Goal: Browse casually

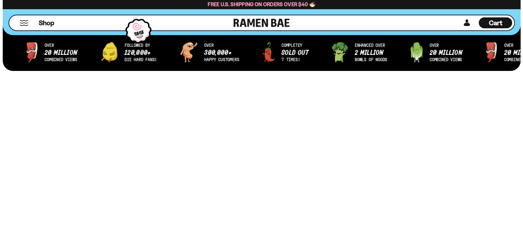
scroll to position [273, 0]
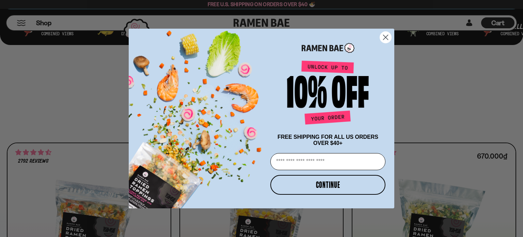
click at [386, 36] on icon "Close dialog" at bounding box center [386, 37] width 5 height 5
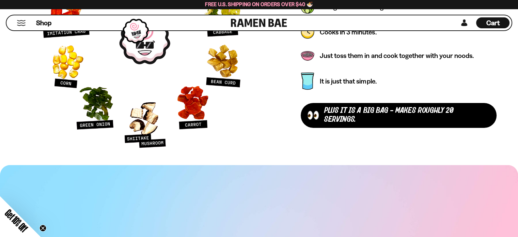
scroll to position [2283, 0]
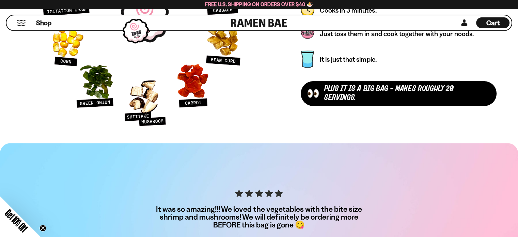
click at [399, 93] on div "plus It is a Big Bag - makes roughly 20 servings." at bounding box center [407, 93] width 166 height 18
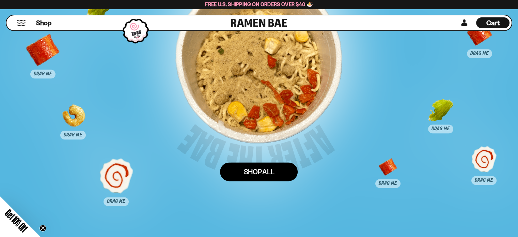
scroll to position [3406, 0]
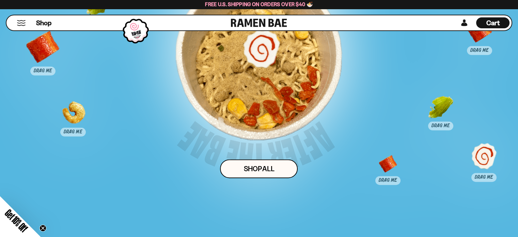
drag, startPoint x: 117, startPoint y: 169, endPoint x: 262, endPoint y: 45, distance: 190.9
click at [262, 45] on div at bounding box center [262, 48] width 34 height 34
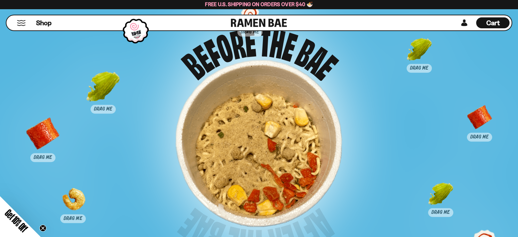
scroll to position [3304, 0]
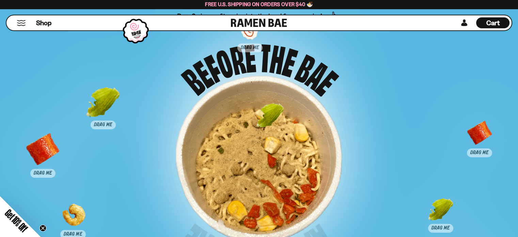
drag, startPoint x: 293, startPoint y: 106, endPoint x: 262, endPoint y: 133, distance: 41.6
click at [263, 126] on div at bounding box center [270, 121] width 34 height 34
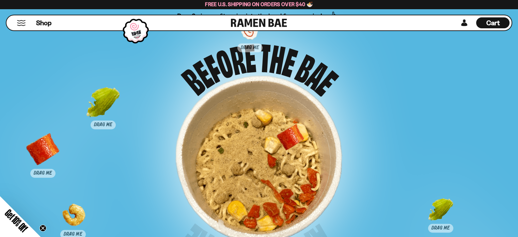
drag, startPoint x: 480, startPoint y: 138, endPoint x: 243, endPoint y: 144, distance: 236.9
click at [274, 144] on div at bounding box center [291, 142] width 34 height 34
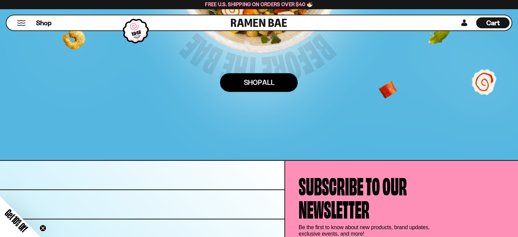
scroll to position [3577, 0]
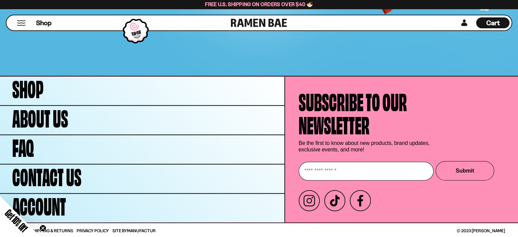
click at [40, 226] on circle "Close teaser" at bounding box center [43, 228] width 6 height 6
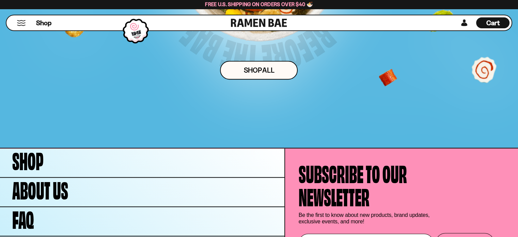
scroll to position [3440, 0]
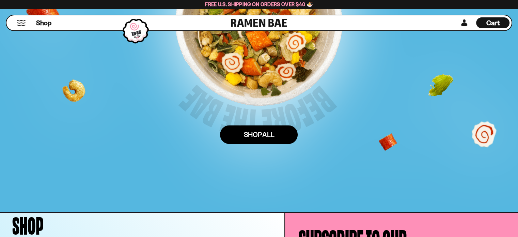
click at [271, 128] on link "Shop ALl" at bounding box center [259, 134] width 78 height 19
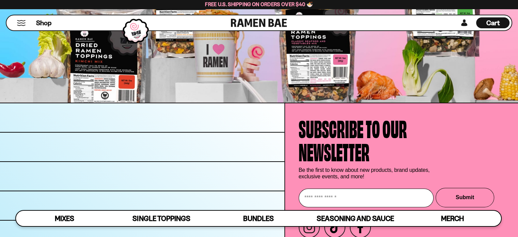
scroll to position [2303, 0]
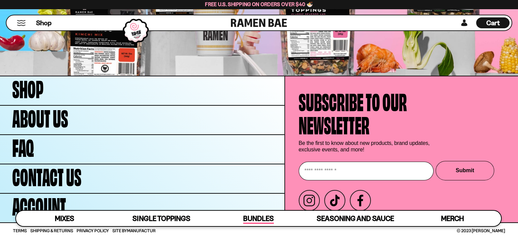
click at [243, 220] on link "Bundles" at bounding box center [258, 218] width 97 height 15
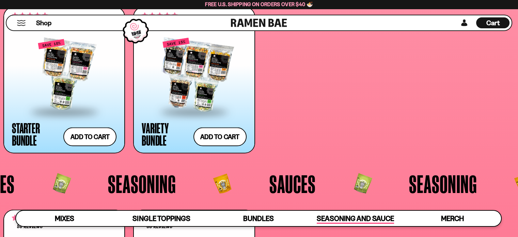
click at [367, 215] on span "Seasoning and Sauce" at bounding box center [355, 219] width 77 height 10
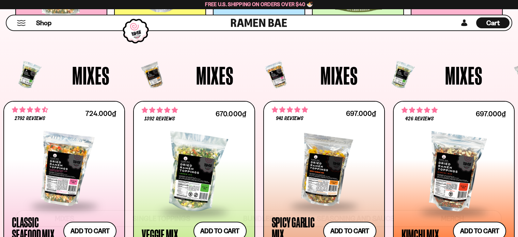
scroll to position [190, 0]
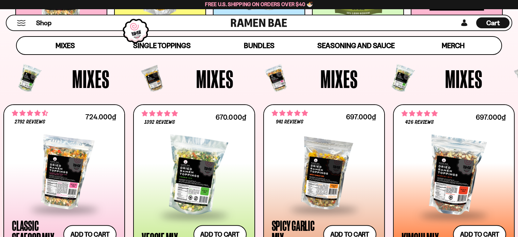
click at [489, 22] on span "Cart" at bounding box center [493, 23] width 13 height 8
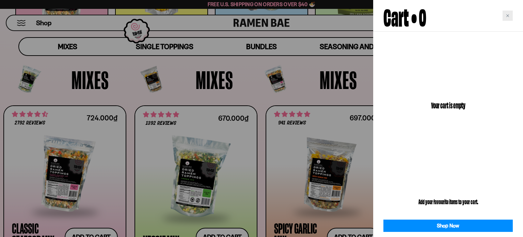
click at [508, 17] on icon "Close cart" at bounding box center [507, 15] width 3 height 3
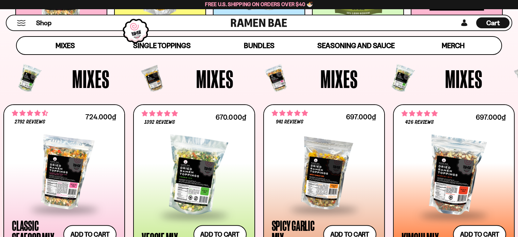
click at [22, 25] on button "Mobile Menu Trigger" at bounding box center [21, 23] width 9 height 6
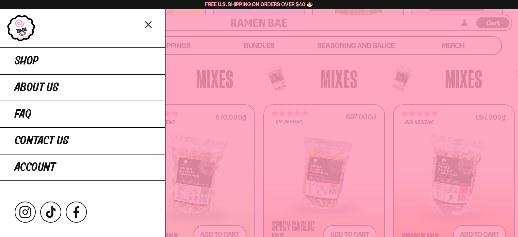
click at [149, 24] on icon "Close menu" at bounding box center [147, 25] width 5 height 6
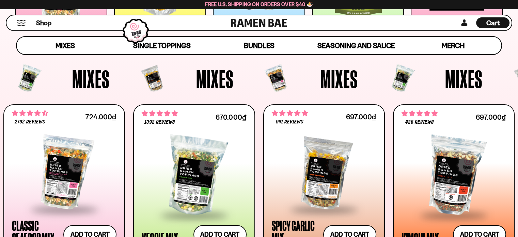
click at [249, 21] on link at bounding box center [259, 22] width 56 height 15
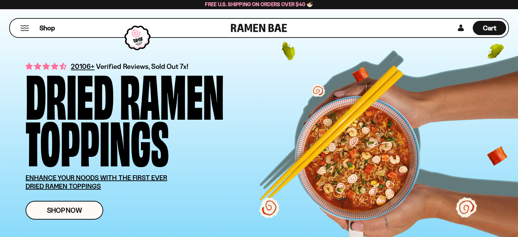
click at [263, 26] on link at bounding box center [259, 28] width 56 height 18
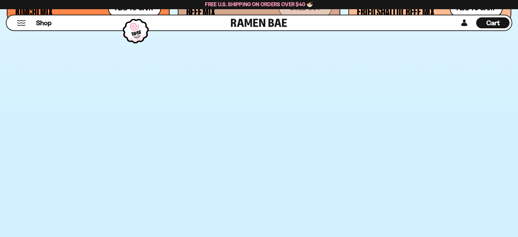
scroll to position [818, 0]
